Goal: Task Accomplishment & Management: Use online tool/utility

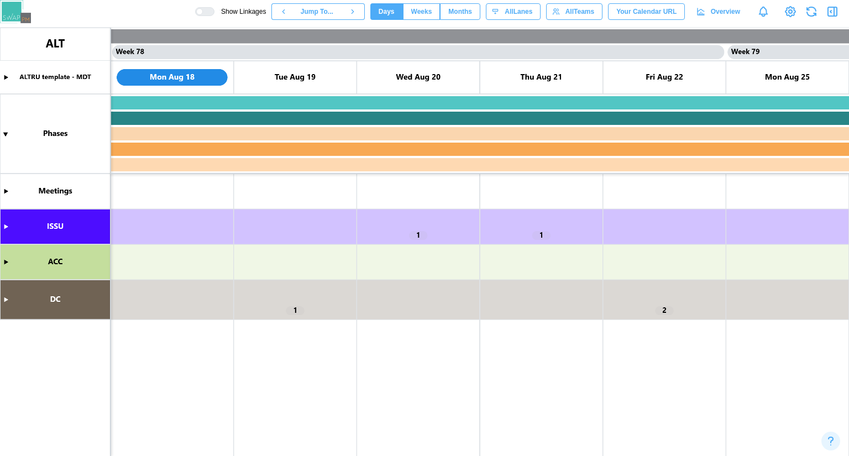
scroll to position [0, 47378]
click at [7, 225] on canvas at bounding box center [424, 242] width 849 height 428
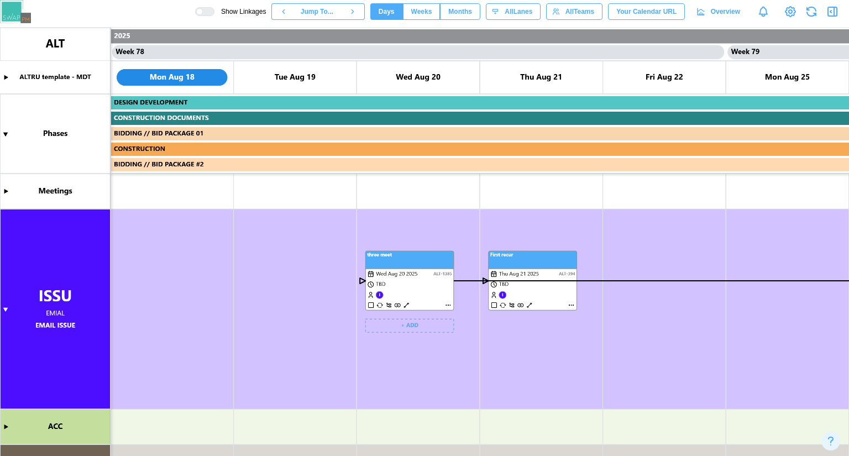
click at [448, 305] on canvas at bounding box center [424, 242] width 849 height 428
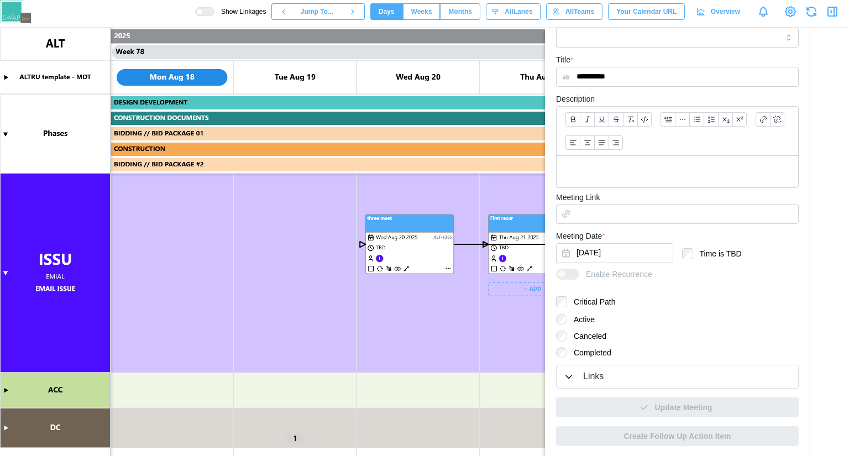
scroll to position [36, 0]
click at [588, 378] on div "Links" at bounding box center [593, 377] width 20 height 14
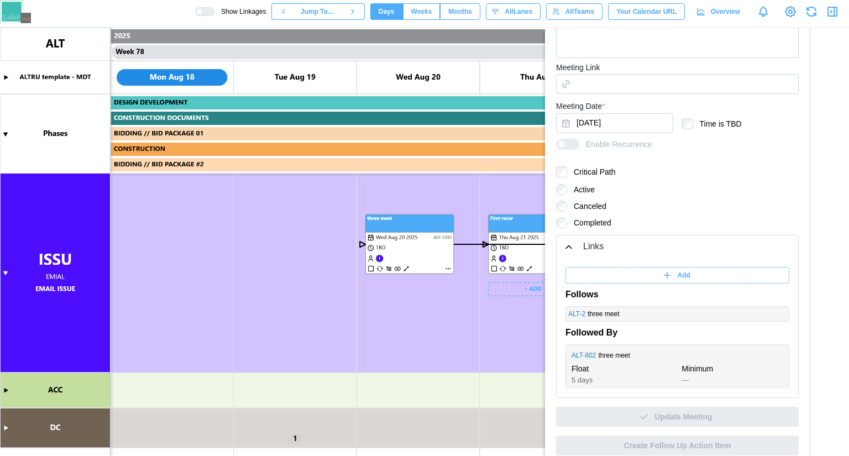
scroll to position [403, 0]
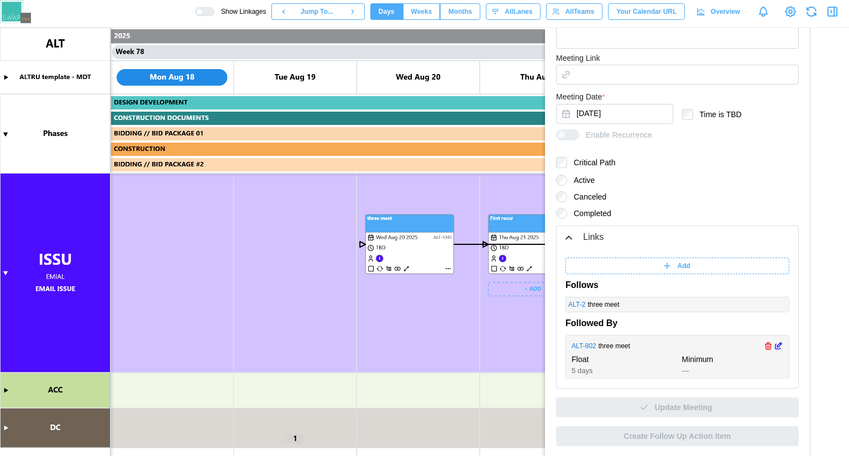
click at [591, 346] on link "ALT - 802" at bounding box center [583, 346] width 25 height 11
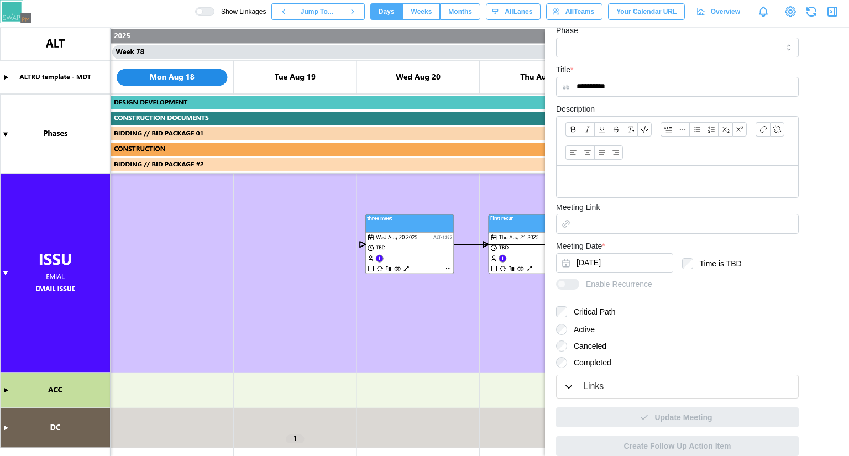
scroll to position [264, 0]
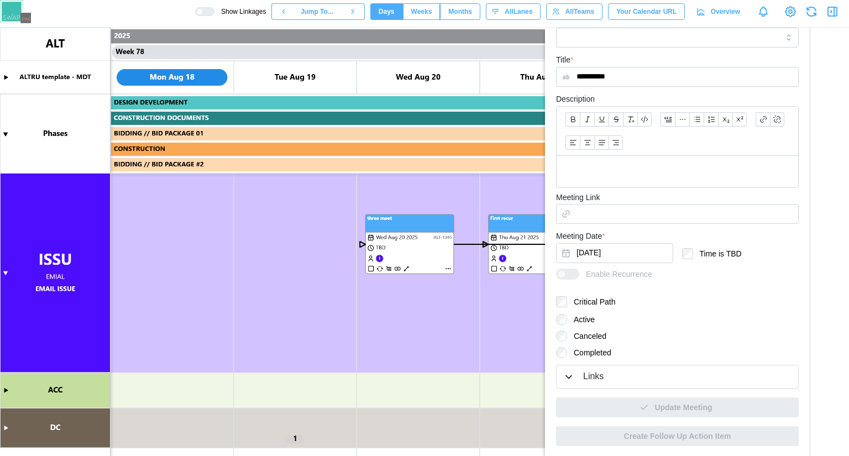
click at [612, 370] on div "Links" at bounding box center [677, 377] width 228 height 14
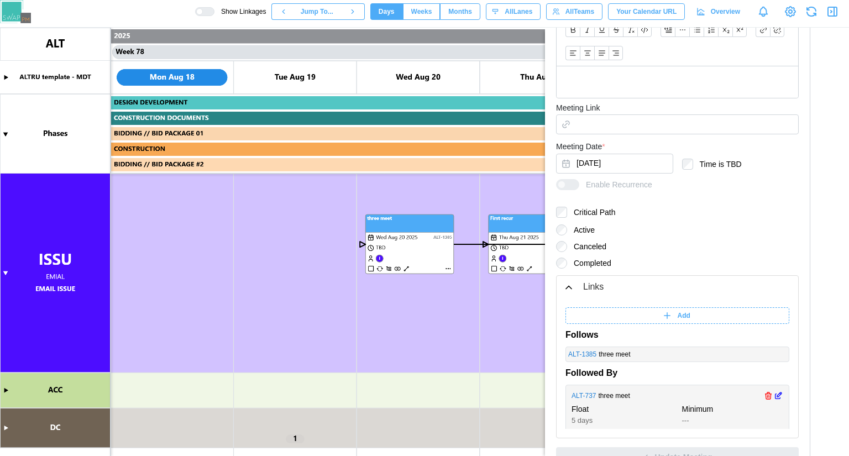
scroll to position [403, 0]
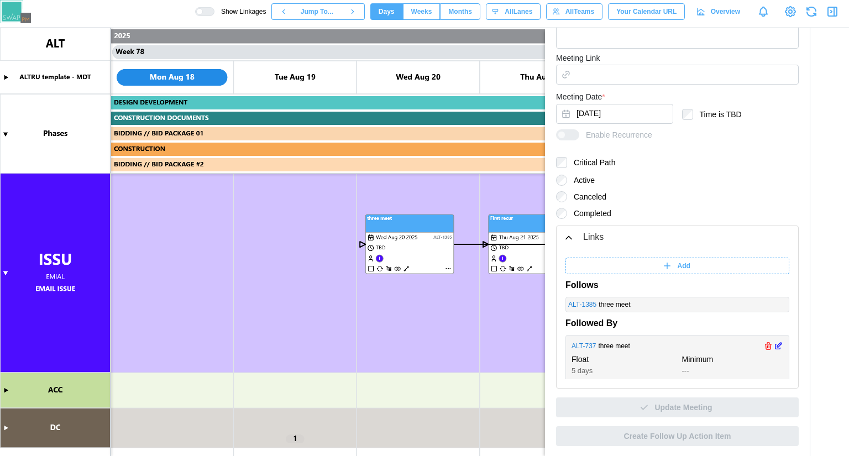
click at [774, 346] on icon "button" at bounding box center [778, 345] width 9 height 13
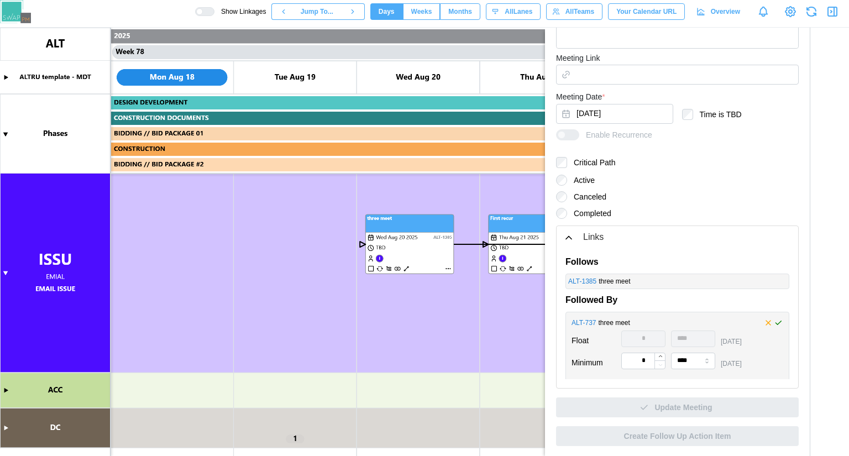
scroll to position [24, 0]
drag, startPoint x: 605, startPoint y: 379, endPoint x: 578, endPoint y: 369, distance: 29.0
click at [578, 369] on div "Float * **** [DATE] Minimum * **** [DATE]" at bounding box center [656, 351] width 170 height 44
click at [647, 362] on input "*" at bounding box center [643, 359] width 44 height 17
type input "*"
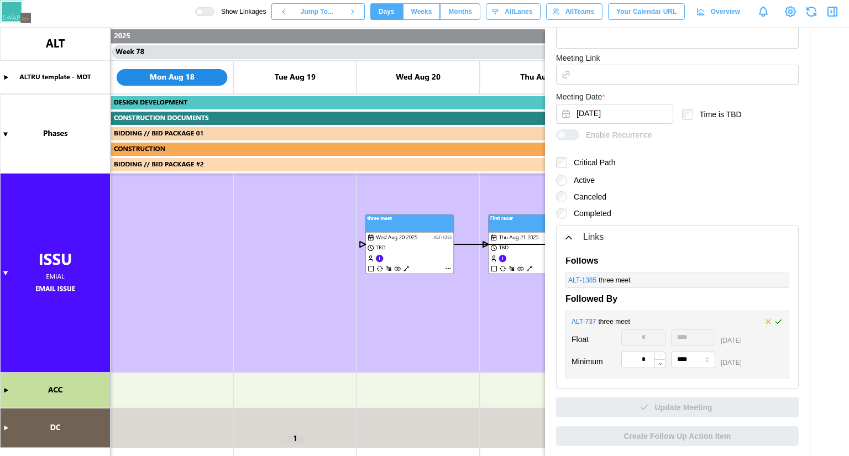
click at [774, 322] on icon "button" at bounding box center [778, 321] width 9 height 13
click at [763, 321] on div at bounding box center [773, 322] width 20 height 10
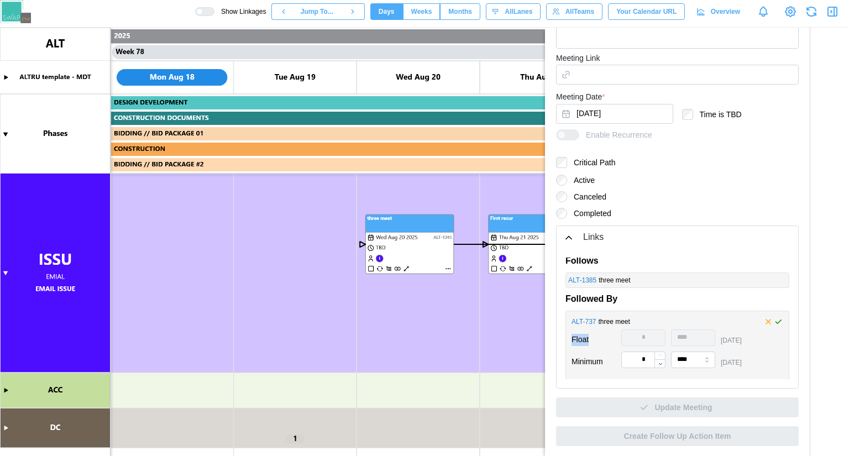
click at [763, 321] on div at bounding box center [773, 322] width 20 height 10
click at [763, 320] on div at bounding box center [773, 322] width 20 height 10
click at [763, 318] on div at bounding box center [773, 322] width 20 height 10
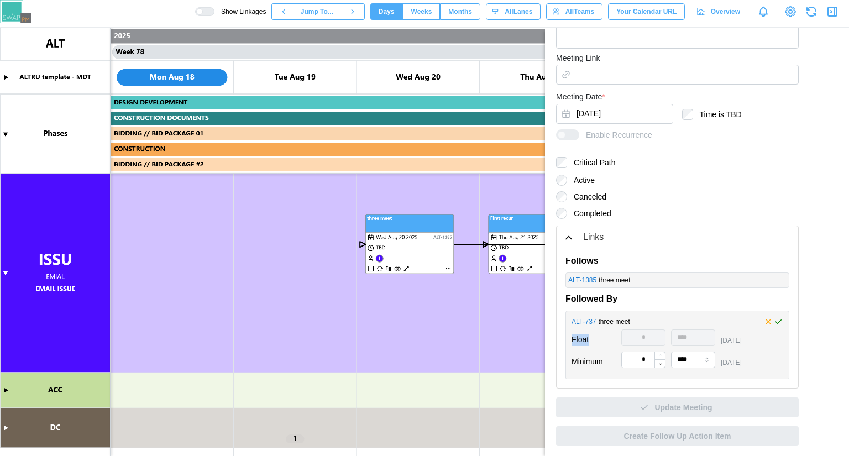
click at [763, 318] on div at bounding box center [773, 322] width 20 height 10
click at [661, 363] on icon "button" at bounding box center [661, 364] width 6 height 6
click at [765, 321] on div "ALT - 737 three meet Float * **** [DATE] Minimum * **** [DATE]" at bounding box center [677, 345] width 224 height 69
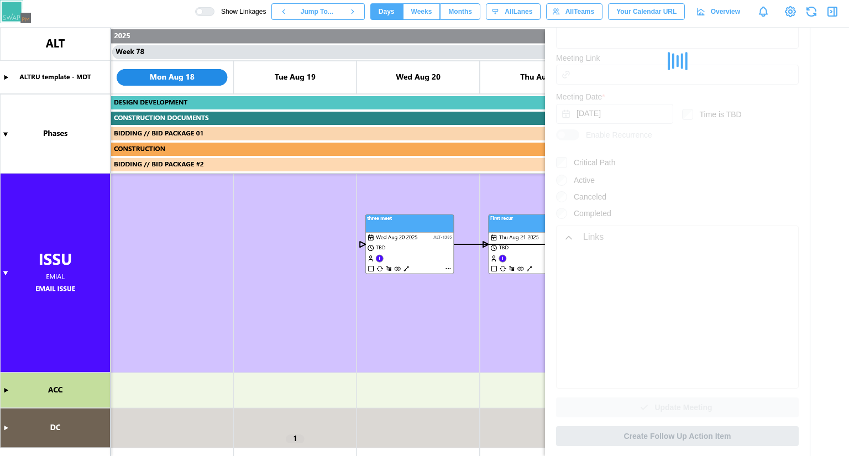
scroll to position [0, 0]
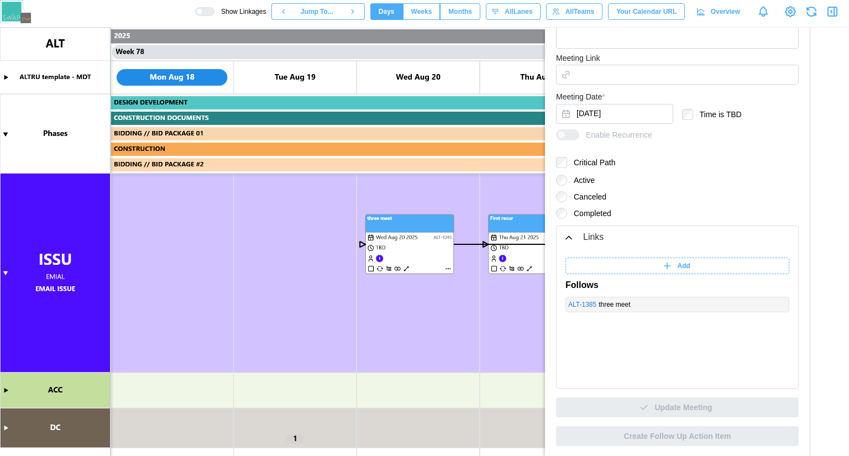
click at [827, 8] on icon "button" at bounding box center [832, 11] width 13 height 13
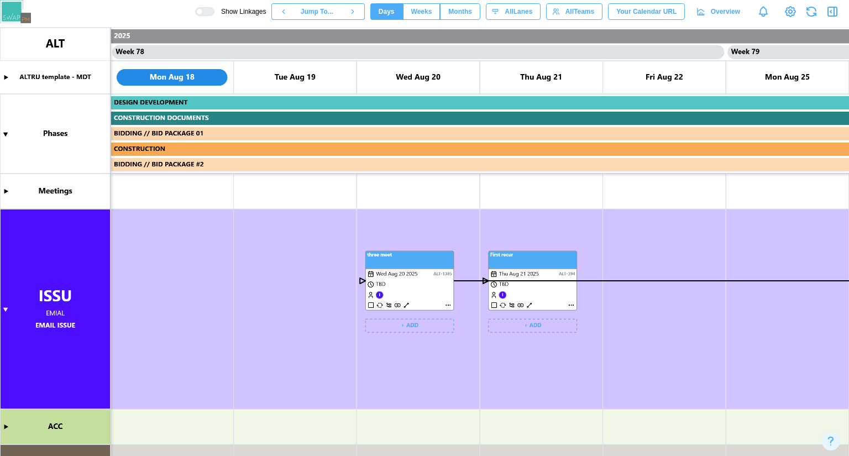
click at [8, 306] on canvas at bounding box center [424, 242] width 849 height 428
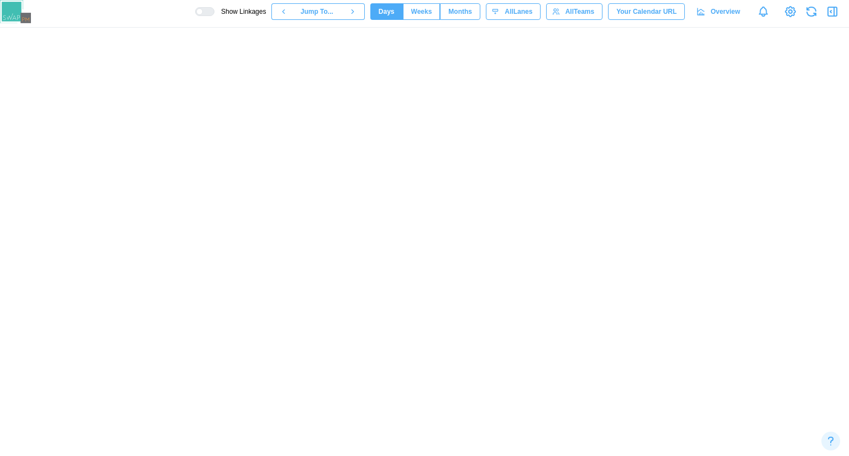
drag, startPoint x: 538, startPoint y: 0, endPoint x: 502, endPoint y: 267, distance: 269.3
click at [502, 267] on canvas at bounding box center [471, 267] width 943 height 479
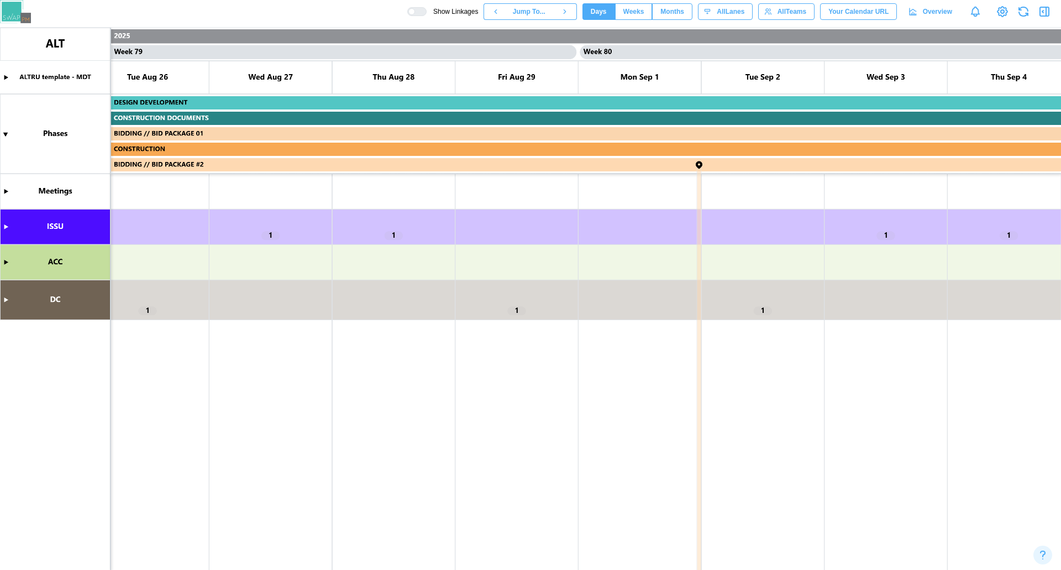
scroll to position [0, 48120]
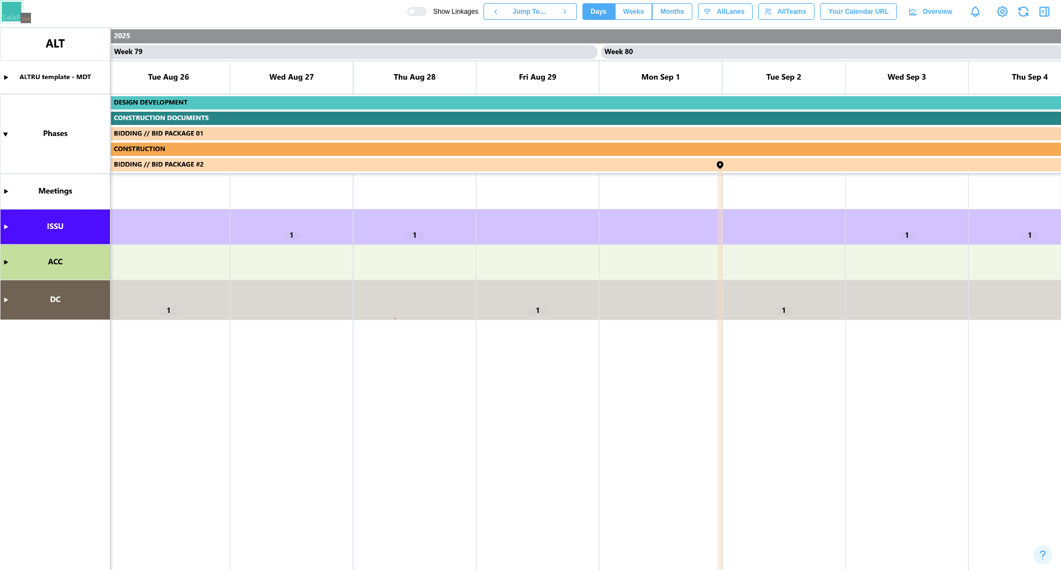
click at [4, 225] on canvas at bounding box center [530, 299] width 1061 height 543
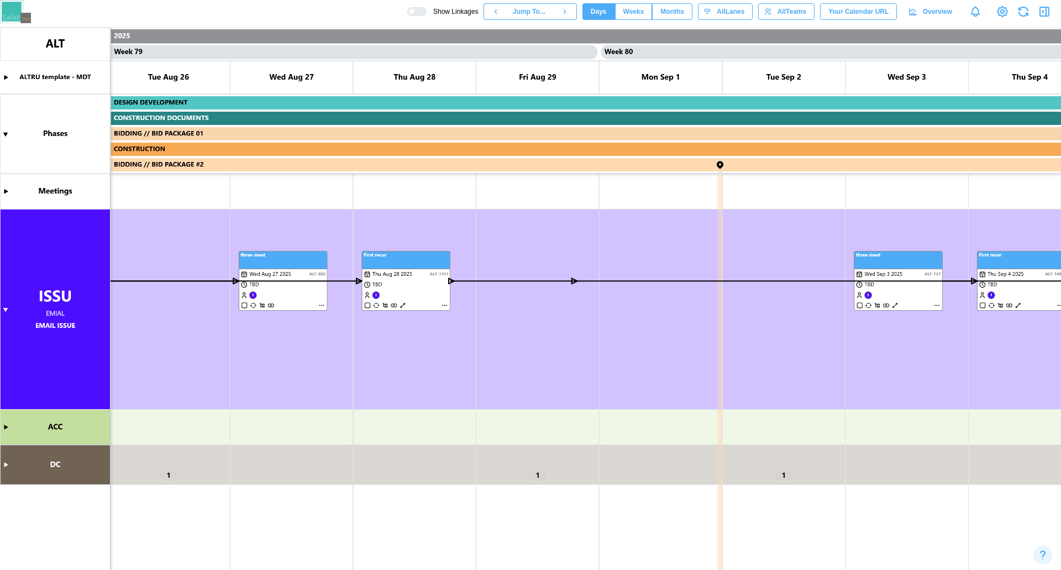
click at [7, 455] on canvas at bounding box center [530, 299] width 1061 height 543
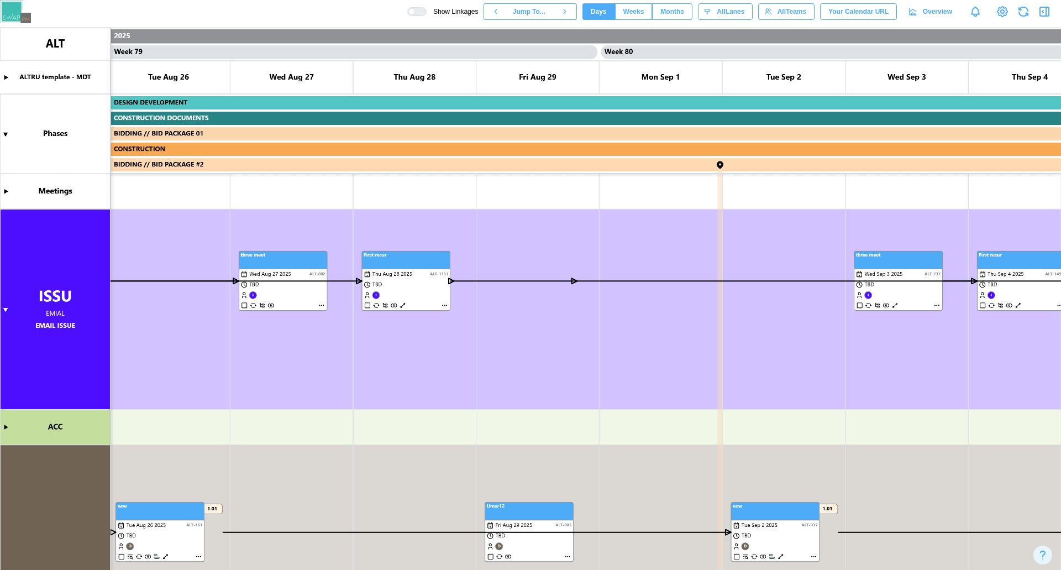
click at [426, 12] on div at bounding box center [420, 12] width 11 height 8
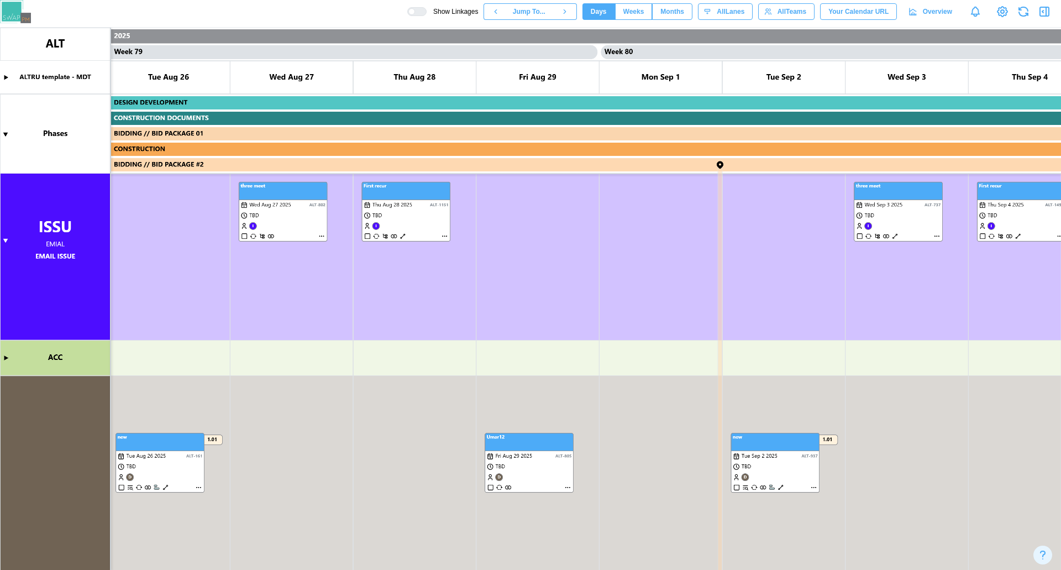
scroll to position [0, 0]
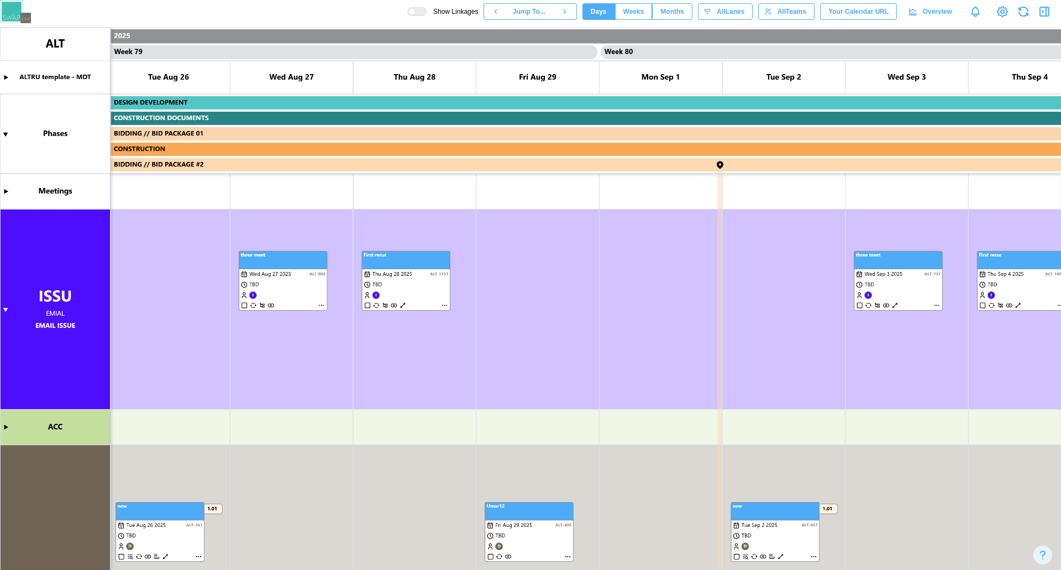
click at [426, 8] on div at bounding box center [420, 12] width 11 height 8
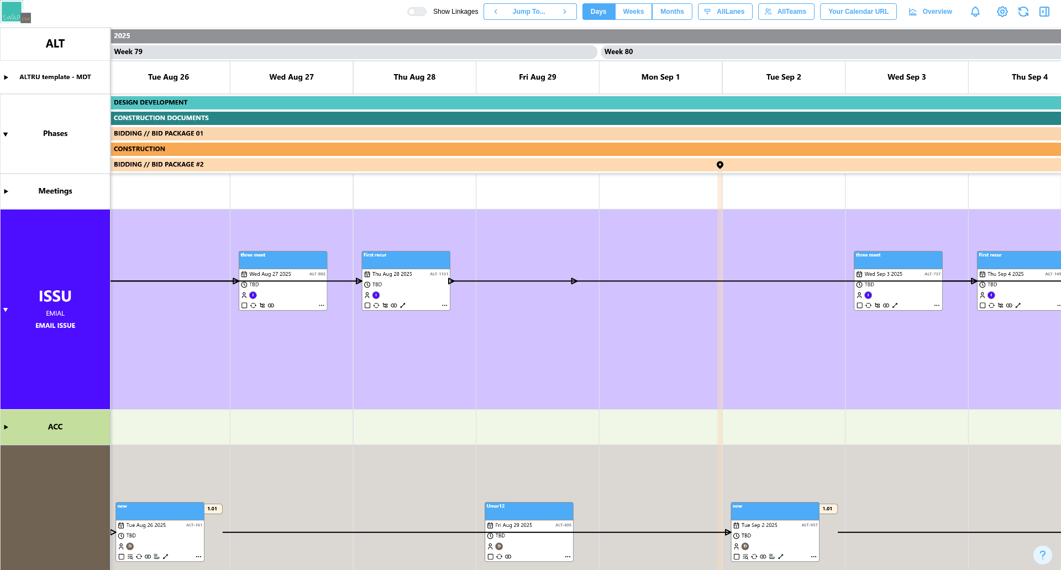
click at [415, 8] on div at bounding box center [411, 11] width 7 height 7
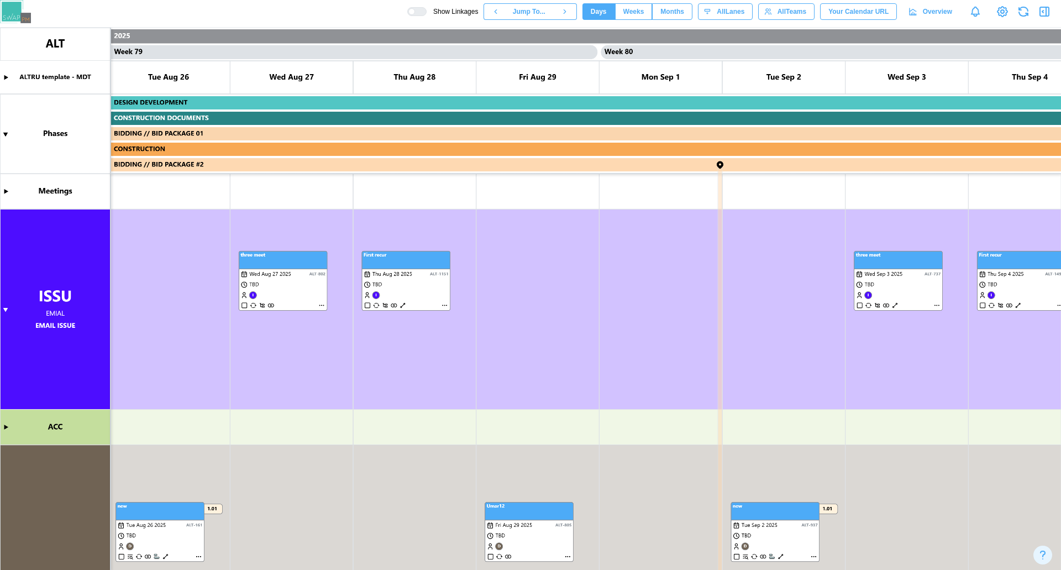
click at [206, 71] on canvas at bounding box center [530, 299] width 1061 height 543
click at [443, 305] on canvas at bounding box center [530, 299] width 1061 height 543
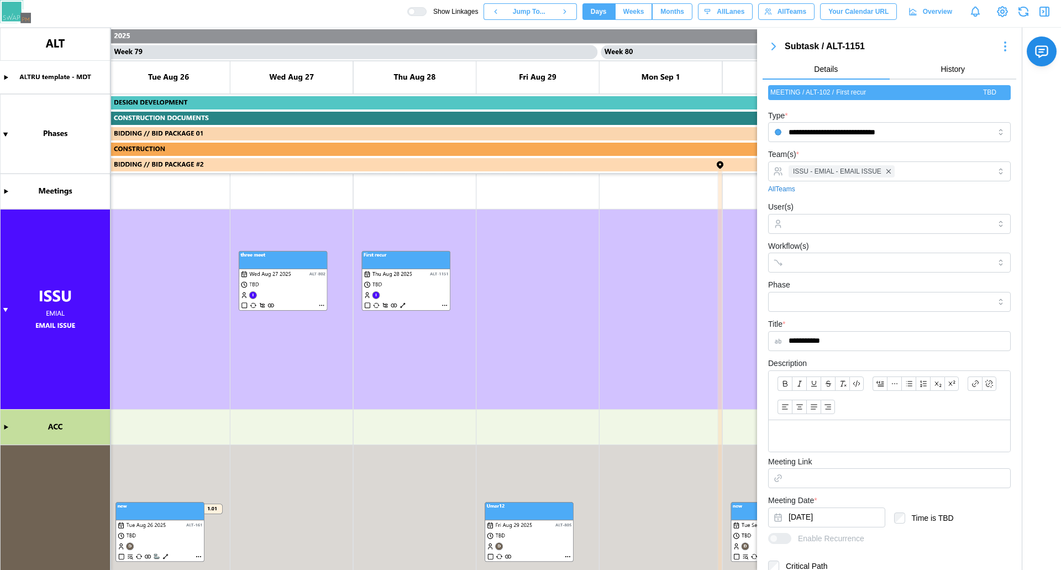
scroll to position [151, 0]
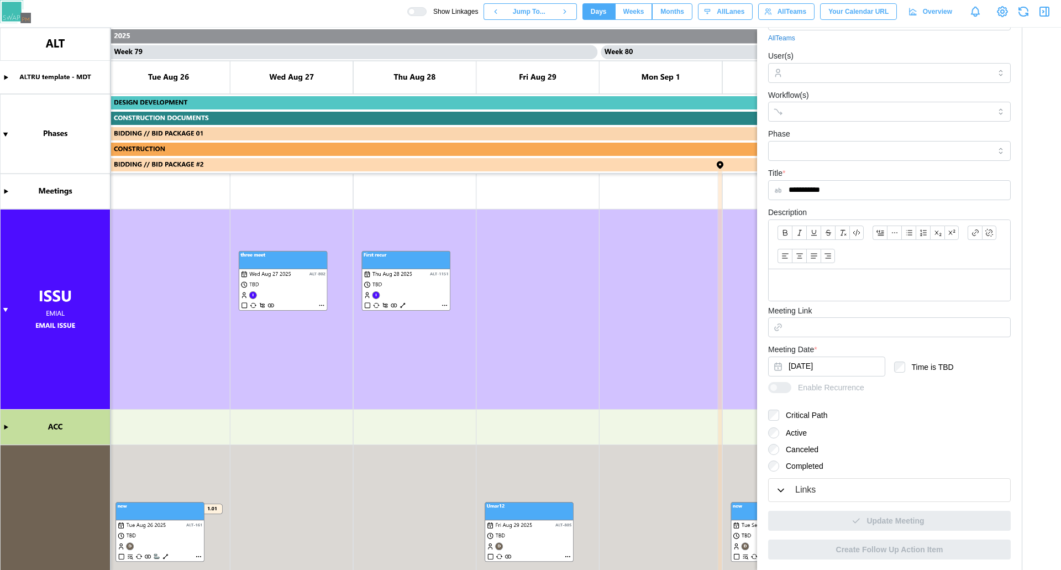
click at [837, 455] on div "Links" at bounding box center [889, 490] width 228 height 14
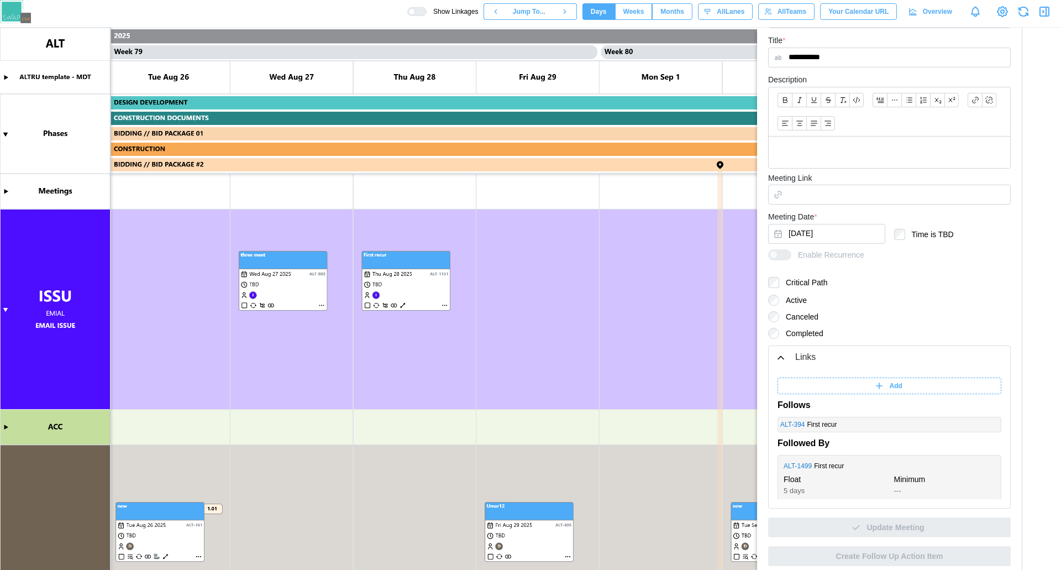
scroll to position [290, 0]
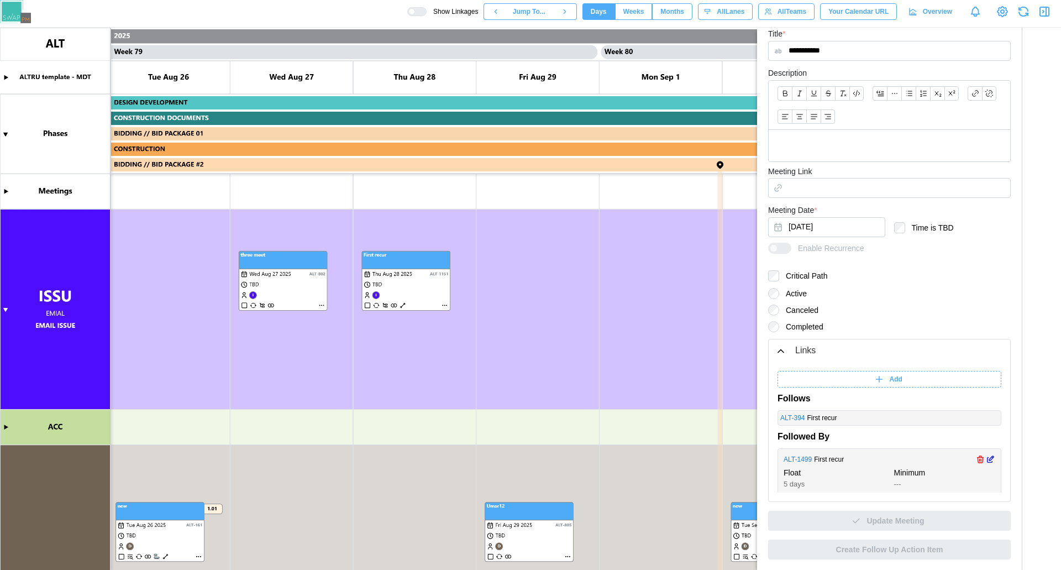
drag, startPoint x: 970, startPoint y: 457, endPoint x: 975, endPoint y: 462, distance: 6.7
click at [848, 455] on icon "button" at bounding box center [992, 457] width 1 height 1
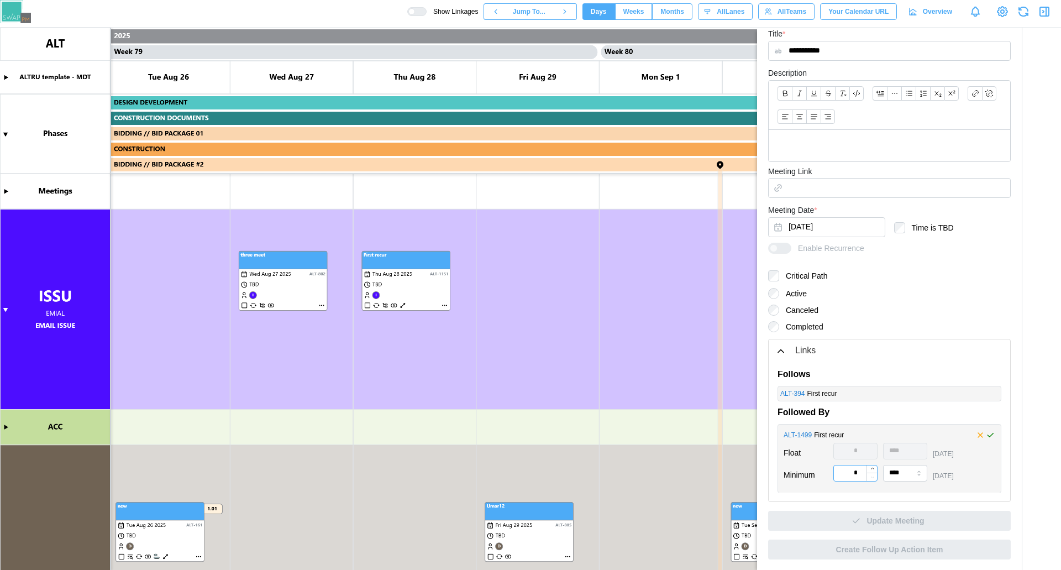
click at [848, 455] on input "*" at bounding box center [855, 473] width 44 height 17
